Goal: Check status: Check status

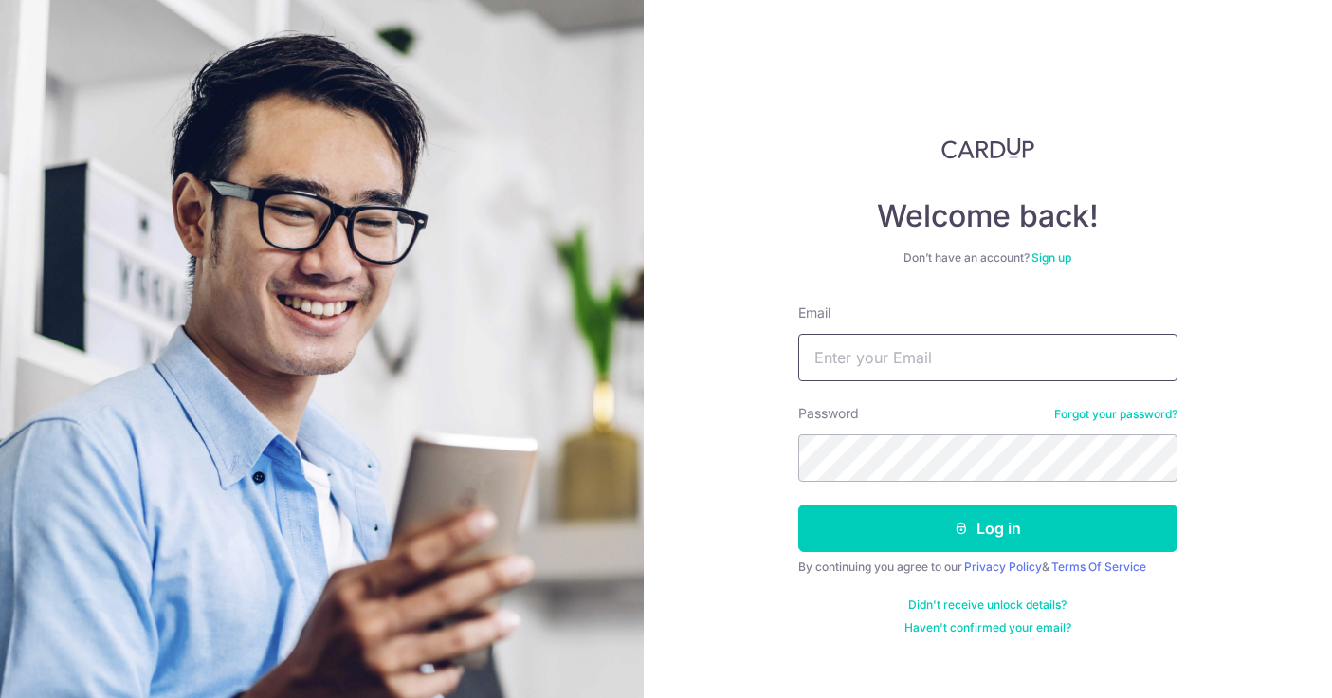
click at [1013, 348] on input "Email" at bounding box center [987, 357] width 379 height 47
type input "[PERSON_NAME][EMAIL_ADDRESS][PERSON_NAME][DOMAIN_NAME]"
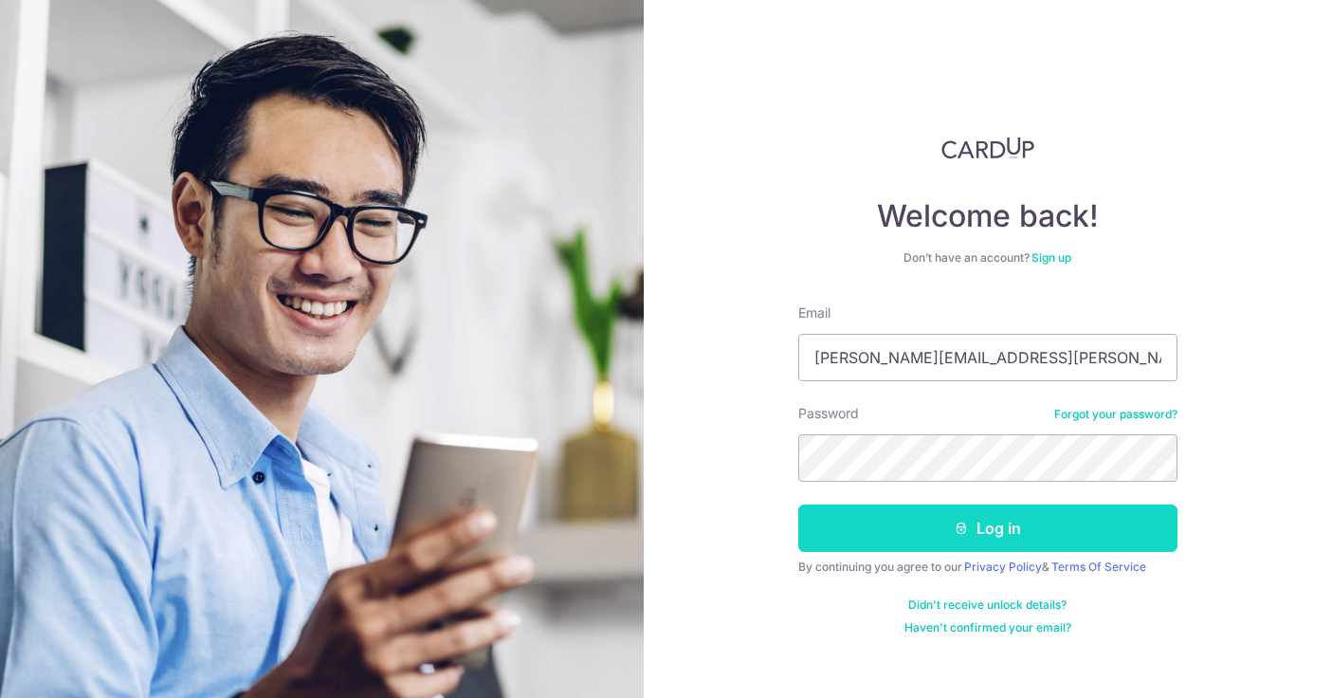
click at [1011, 538] on button "Log in" at bounding box center [987, 527] width 379 height 47
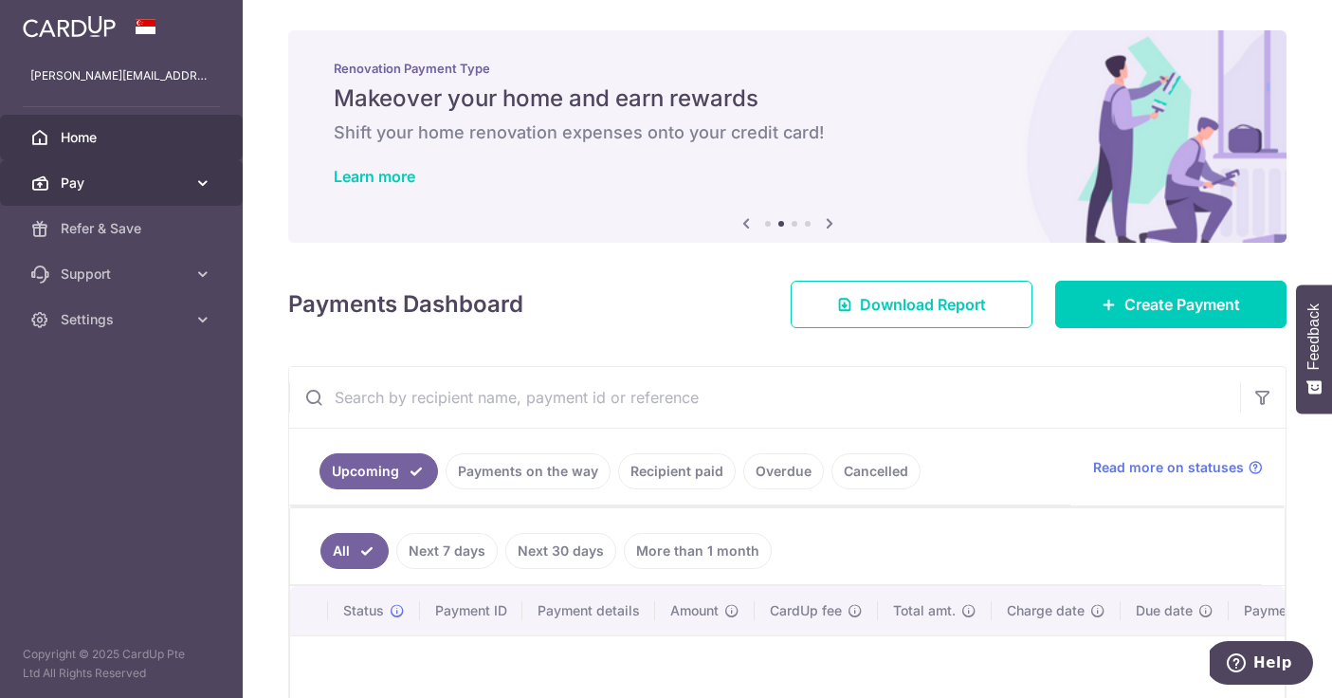
click at [125, 181] on span "Pay" at bounding box center [123, 182] width 125 height 19
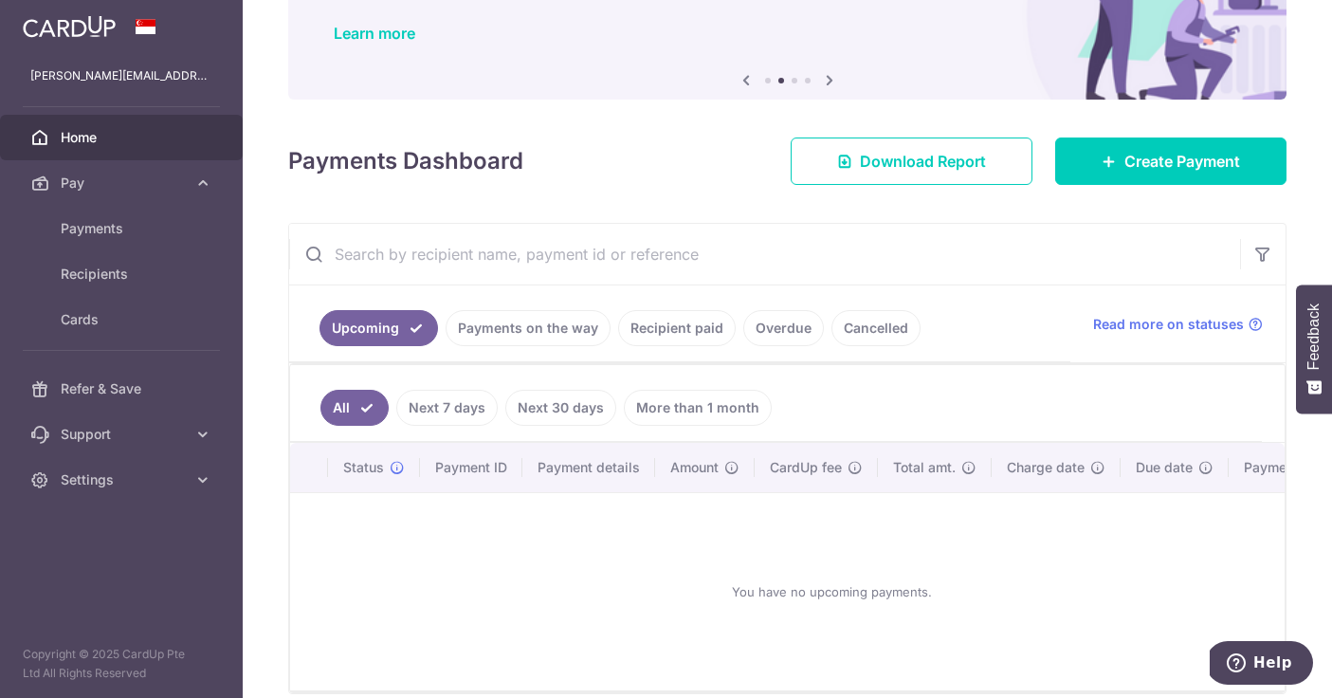
scroll to position [144, 0]
click at [440, 398] on link "Next 7 days" at bounding box center [446, 407] width 101 height 36
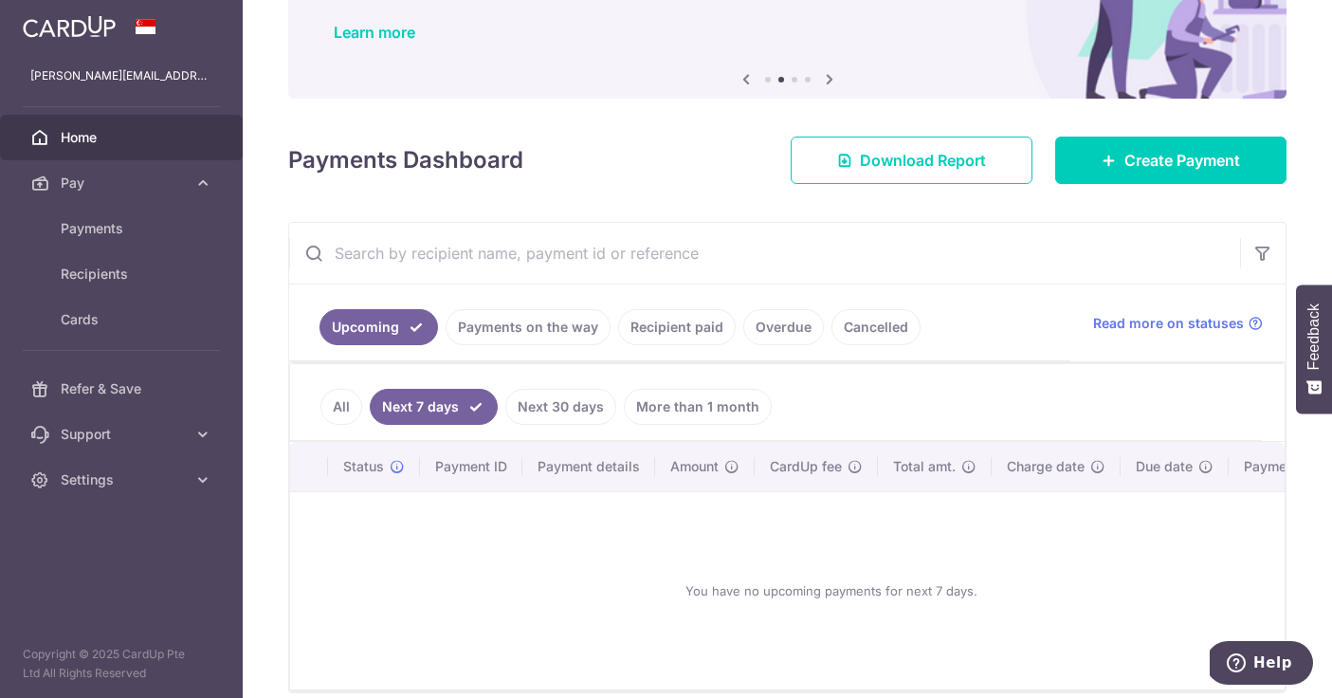
click at [556, 407] on link "Next 30 days" at bounding box center [560, 407] width 111 height 36
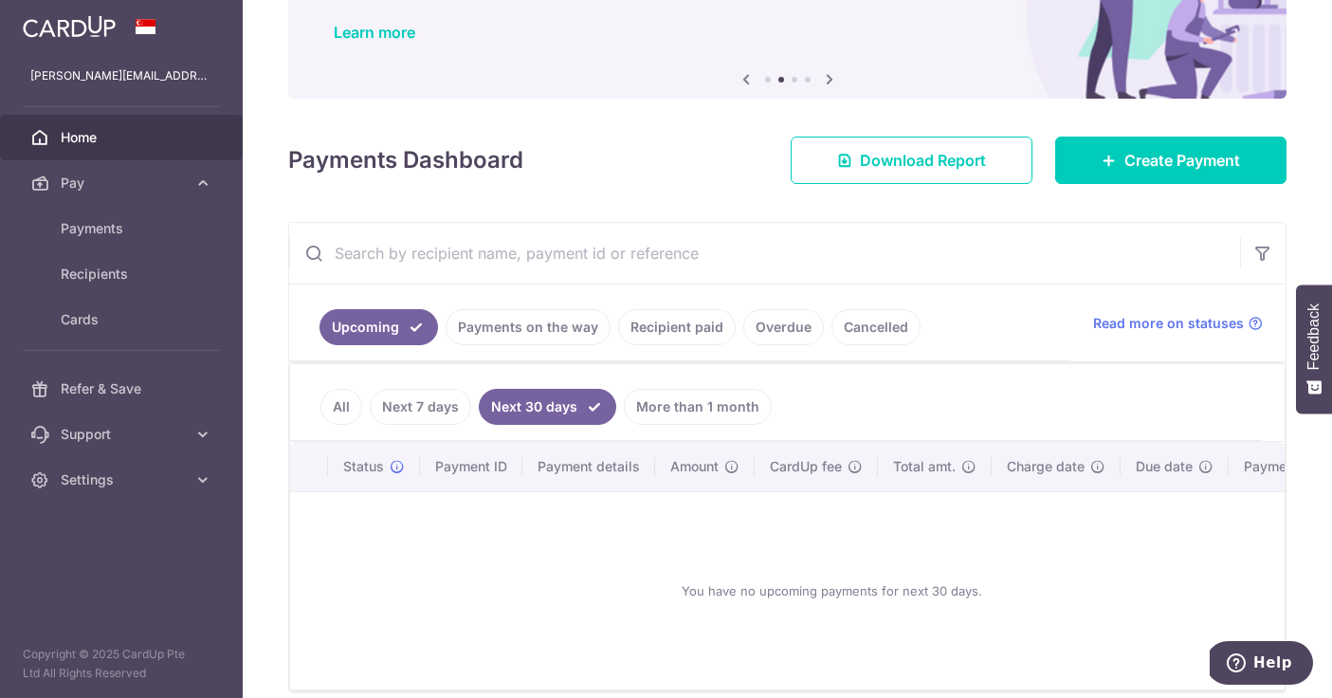
click at [518, 335] on link "Payments on the way" at bounding box center [528, 327] width 165 height 36
